Goal: Information Seeking & Learning: Learn about a topic

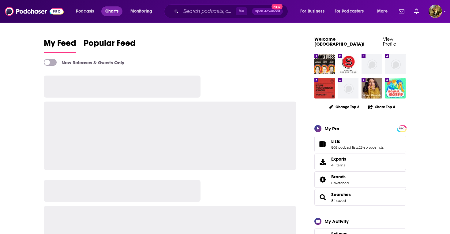
click at [111, 13] on span "Charts" at bounding box center [111, 11] width 13 height 9
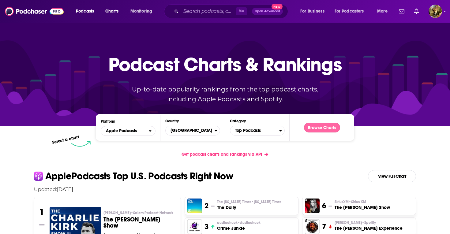
click at [316, 126] on button "Browse Charts" at bounding box center [322, 128] width 36 height 10
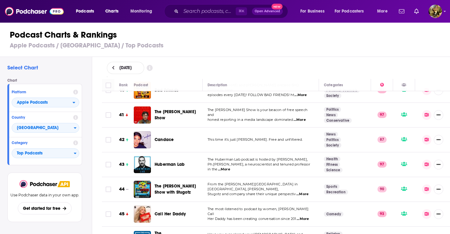
scroll to position [1014, 0]
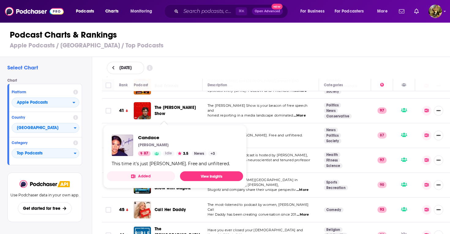
click at [163, 133] on span "Candace" at bounding box center [163, 135] width 19 height 5
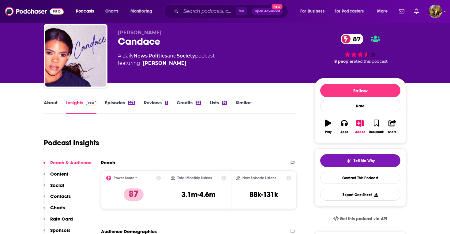
click at [55, 206] on p "Charts" at bounding box center [57, 208] width 15 height 6
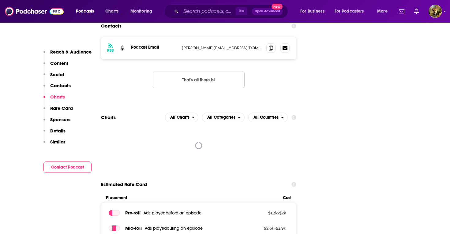
scroll to position [589, 0]
